Goal: Navigation & Orientation: Go to known website

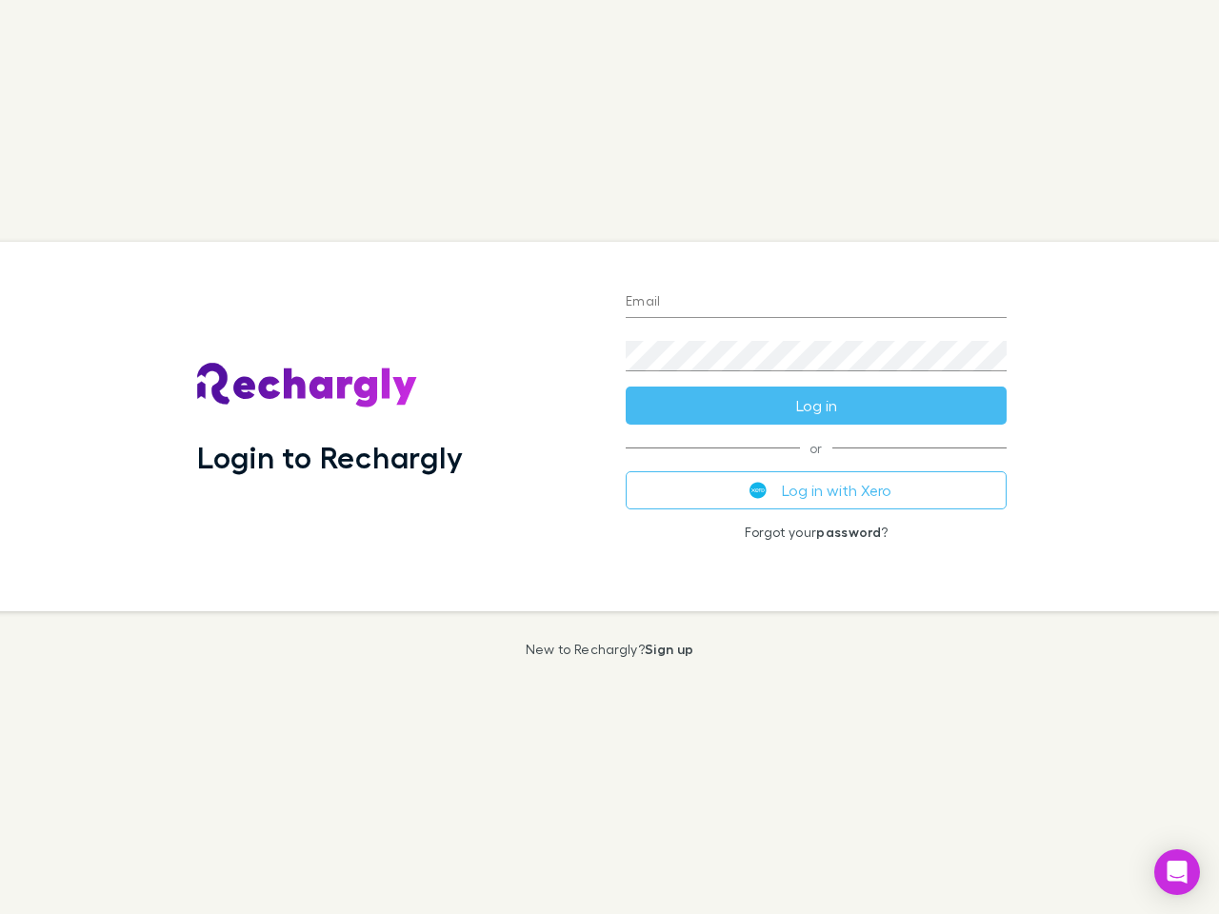
click at [609, 457] on div "Login to Rechargly" at bounding box center [396, 427] width 429 height 370
click at [816, 303] on input "Email" at bounding box center [816, 303] width 381 height 30
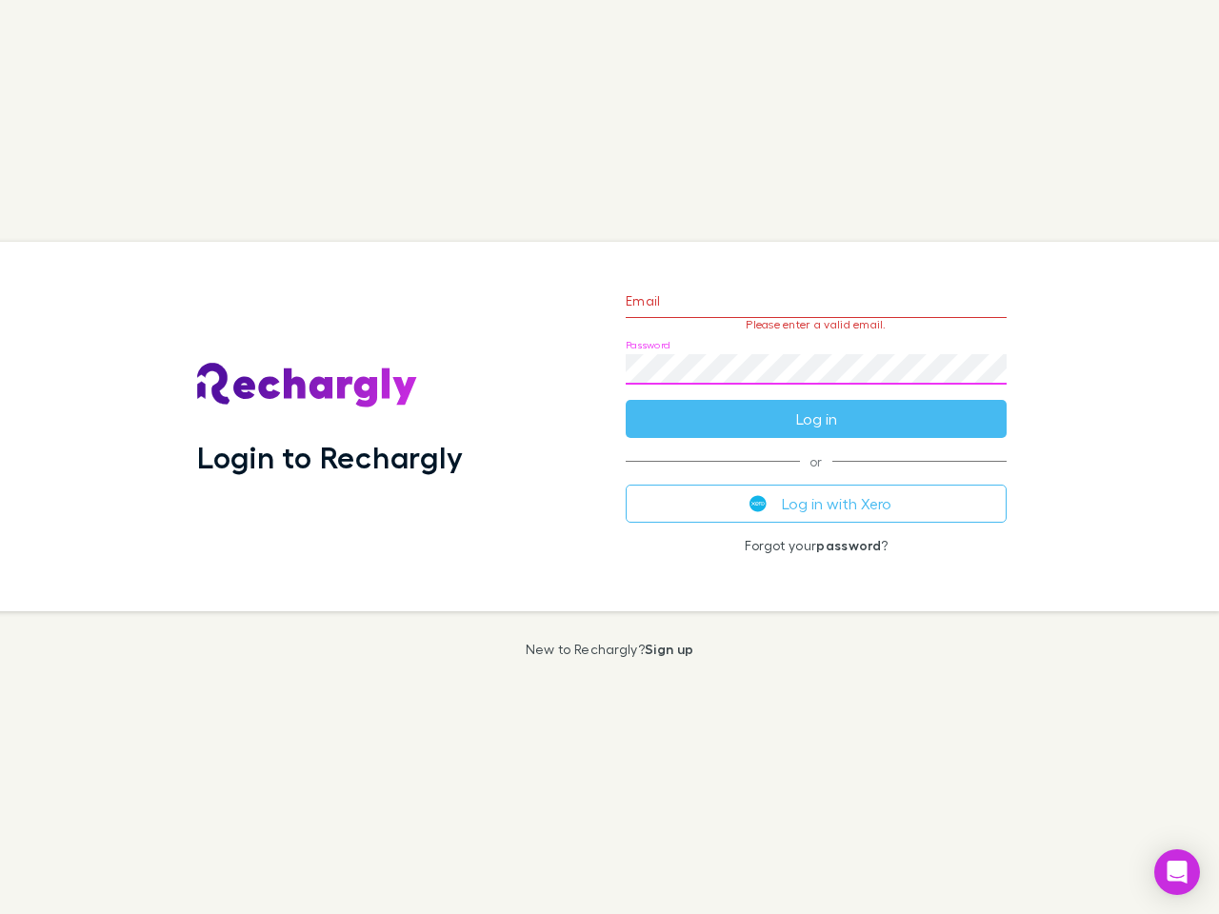
click at [816, 406] on form "Email Please enter a valid email. Password Log in" at bounding box center [816, 355] width 381 height 166
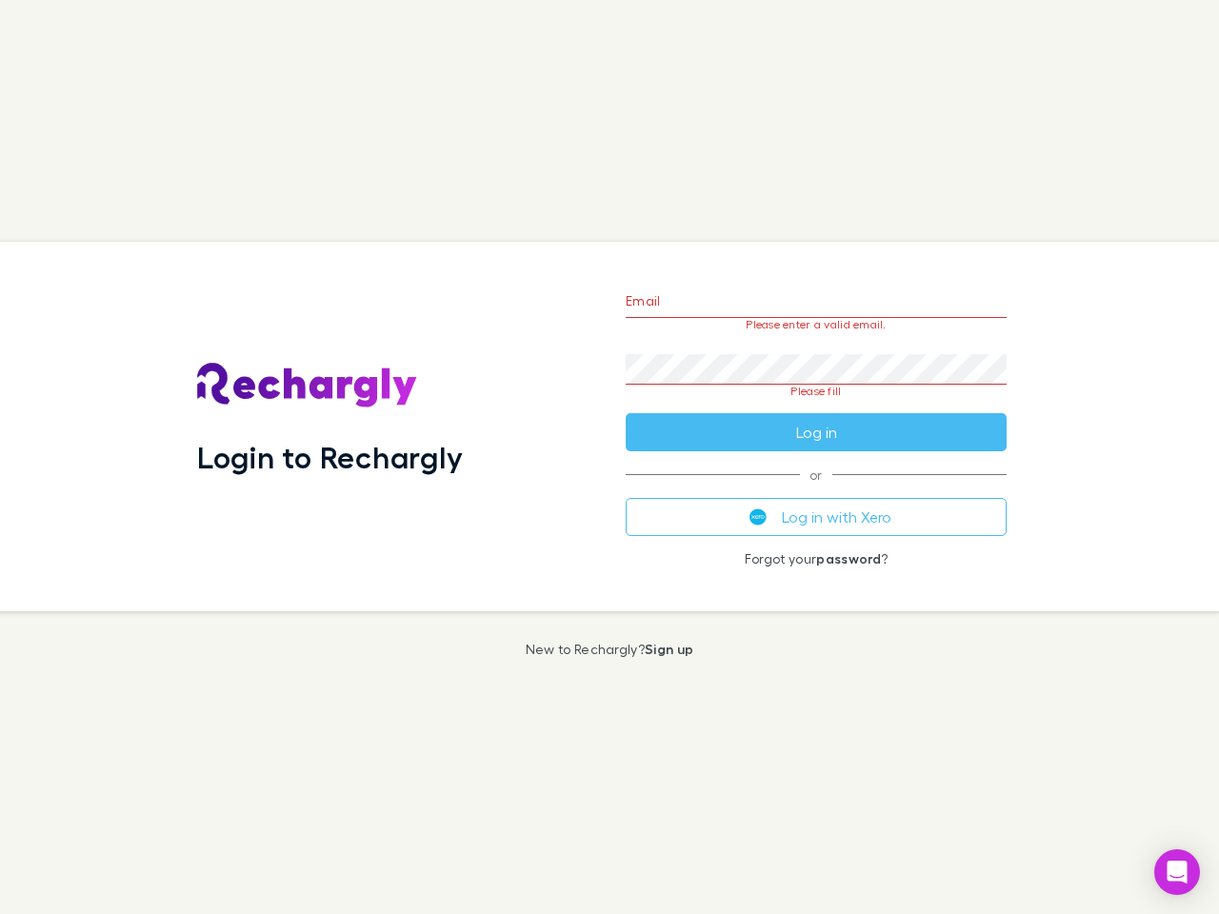
click at [816, 490] on div "Email Please enter a valid email. Password Please fill Log in or Log in with Xe…" at bounding box center [815, 427] width 411 height 370
click at [1177, 872] on icon "Open Intercom Messenger" at bounding box center [1178, 872] width 20 height 23
